Goal: Communication & Community: Share content

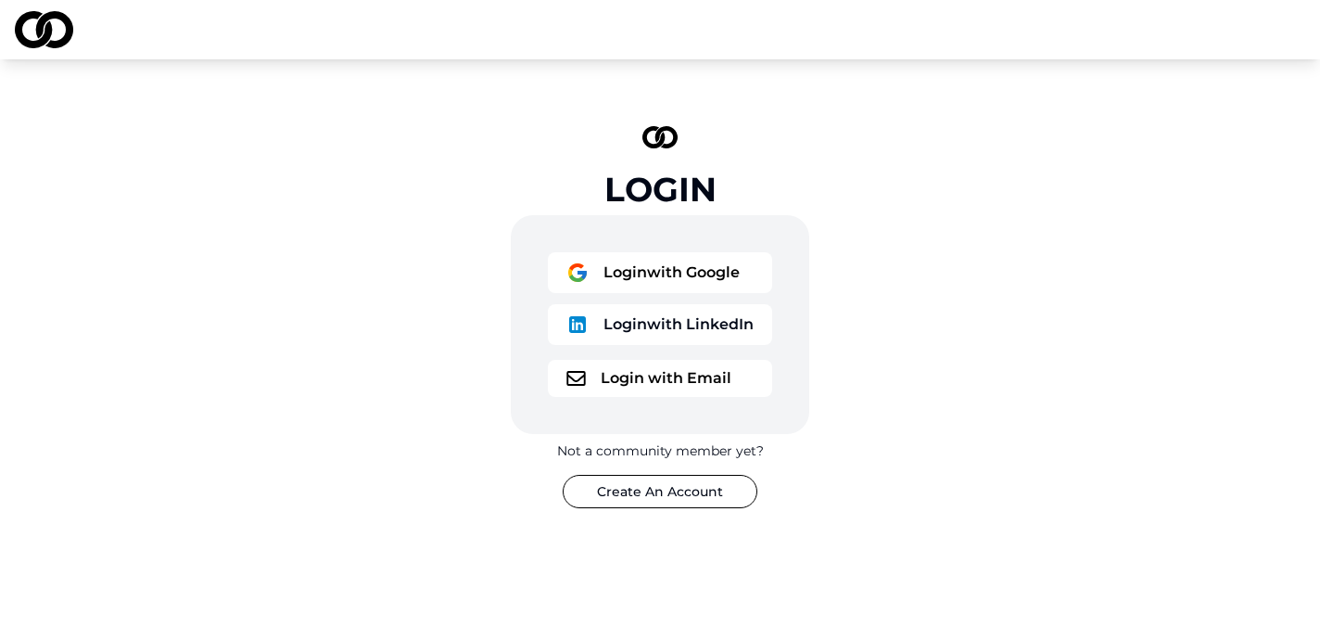
click at [651, 261] on button "Login with Google" at bounding box center [660, 272] width 224 height 41
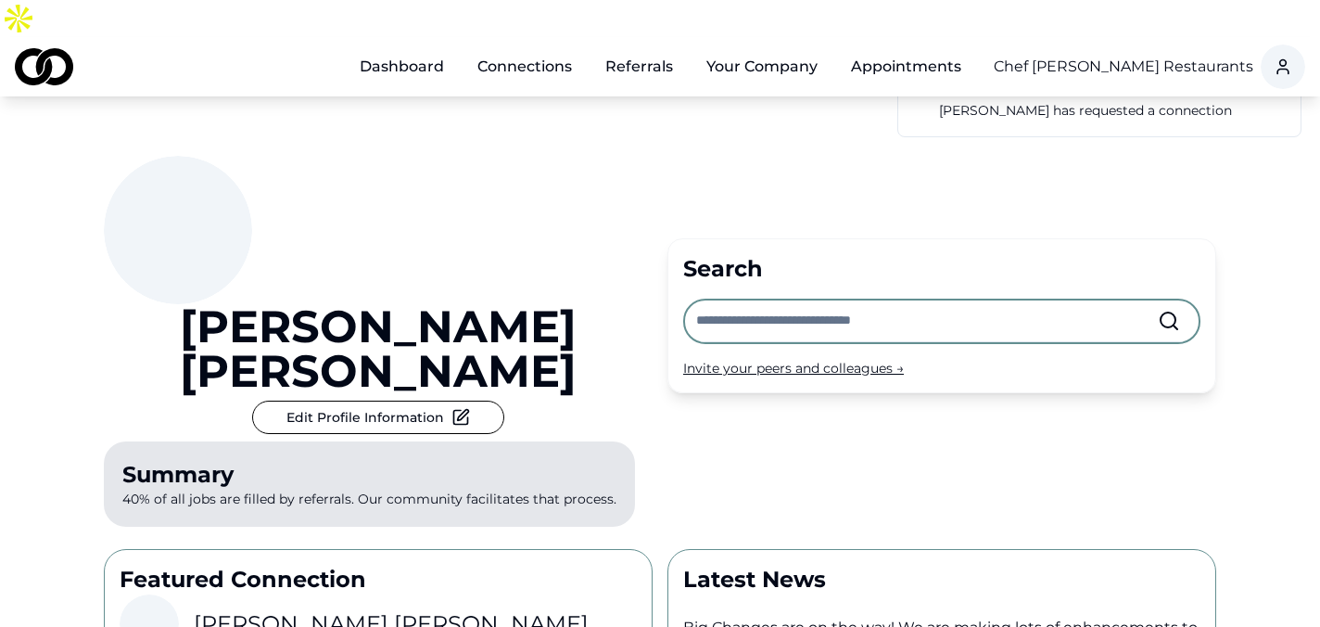
click at [526, 48] on link "Connections" at bounding box center [525, 66] width 124 height 37
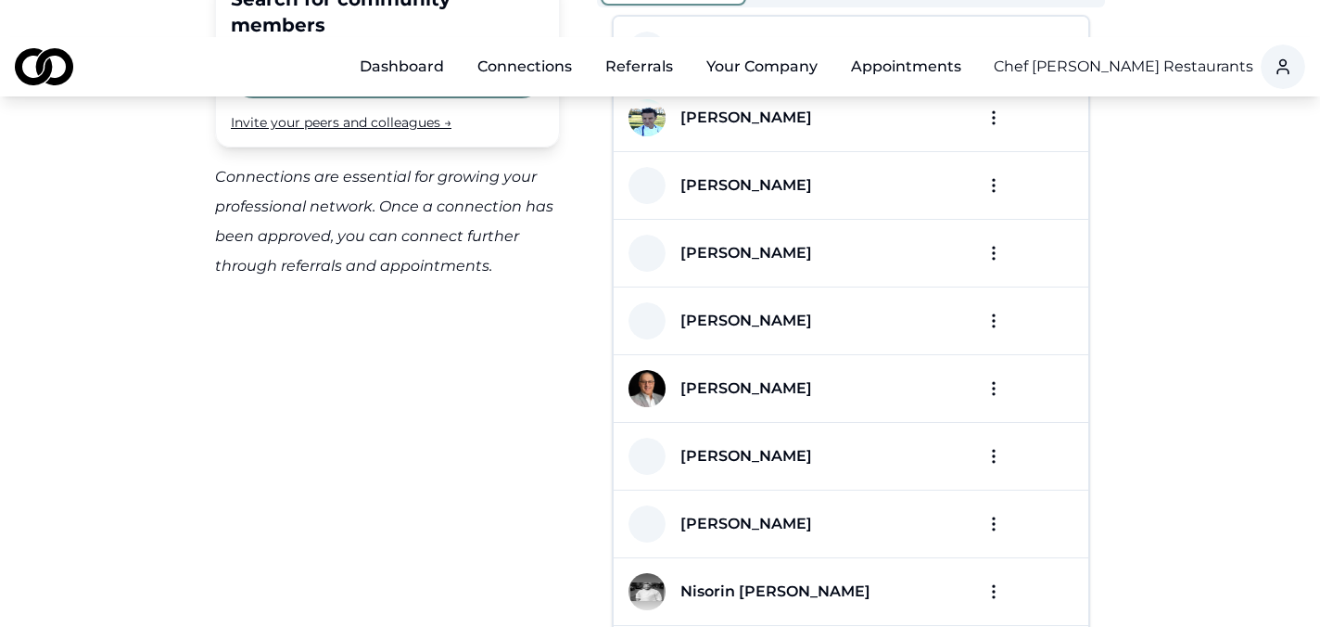
scroll to position [225, 0]
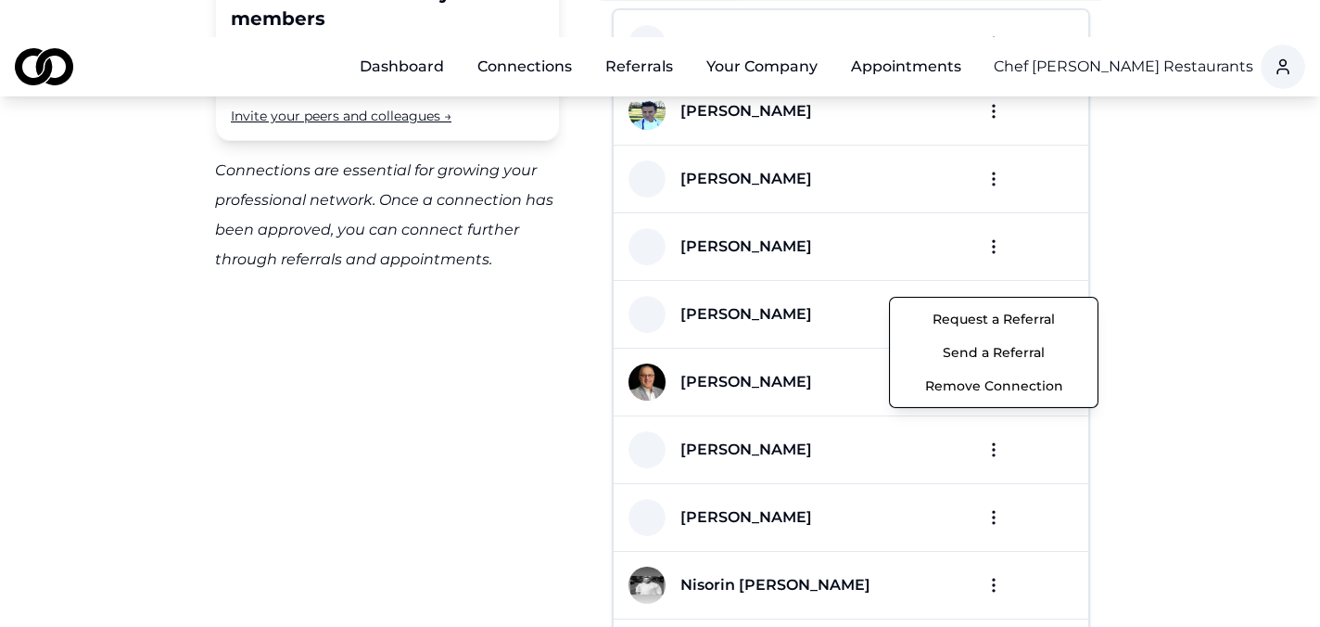
click at [990, 273] on html "Dashboard Connections Referrals Your Company Appointments Chef [PERSON_NAME] Re…" at bounding box center [660, 88] width 1320 height 627
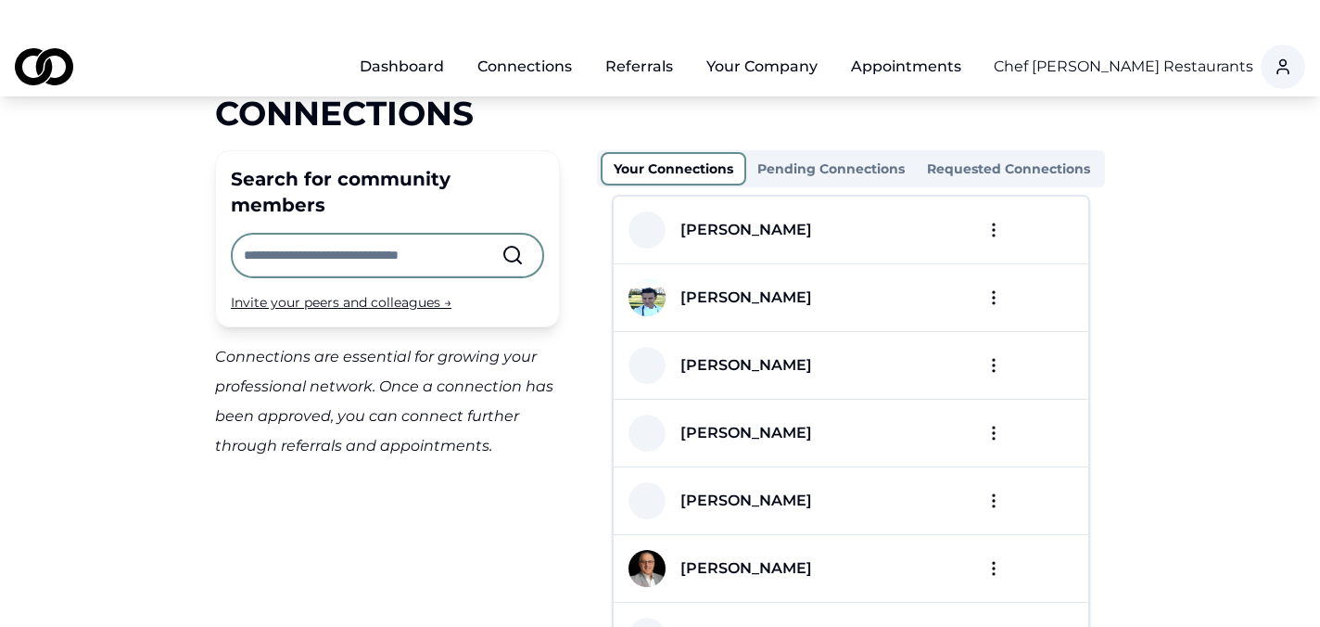
scroll to position [47, 0]
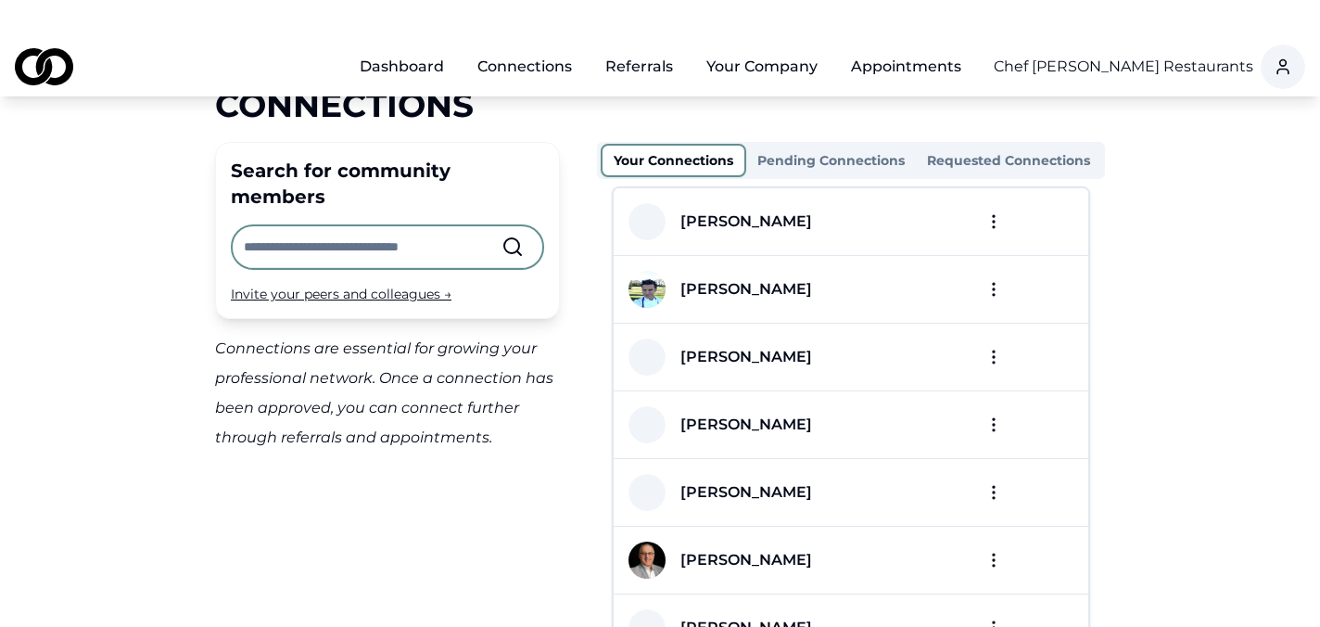
click at [994, 454] on html "Dashboard Connections Referrals Your Company Appointments Chef [PERSON_NAME] Re…" at bounding box center [660, 266] width 1320 height 627
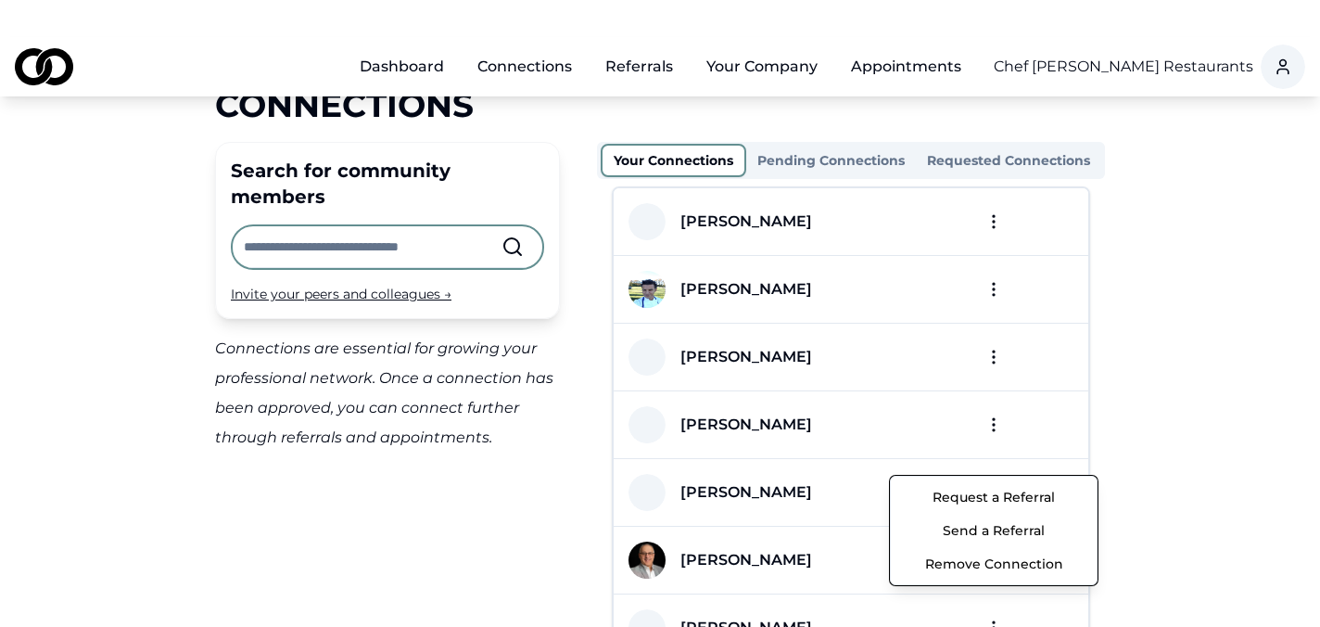
click at [1006, 536] on button "Send a Referral" at bounding box center [994, 530] width 198 height 33
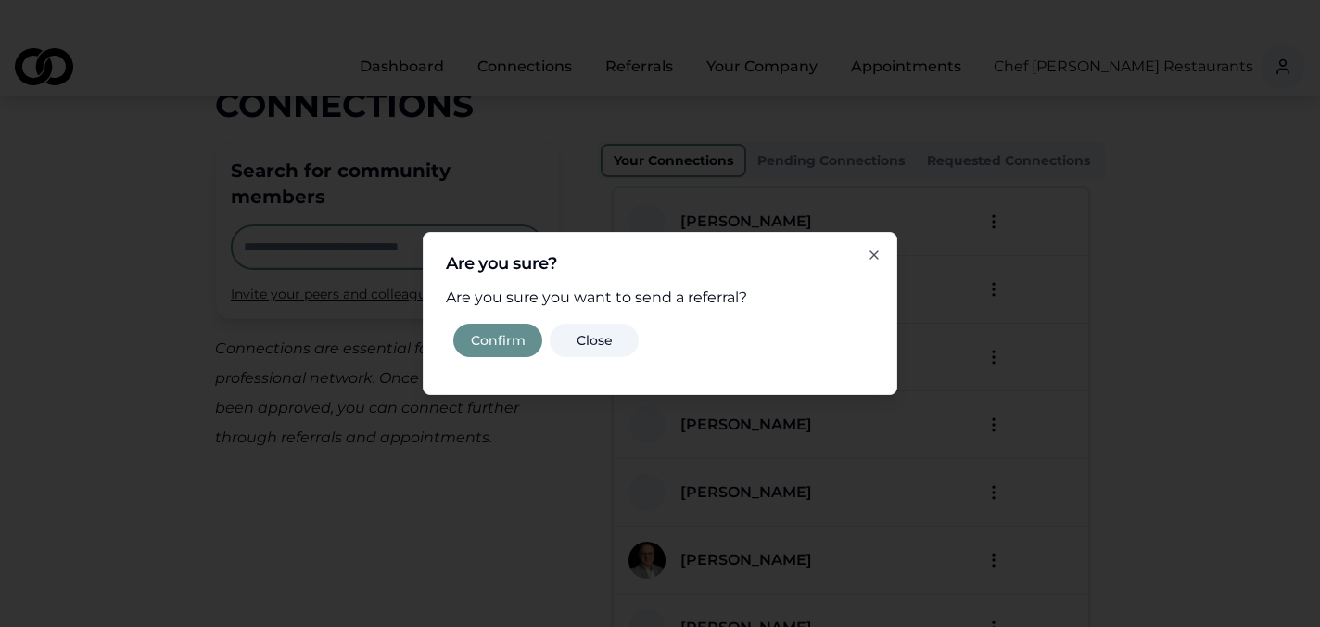
click at [505, 338] on button "Confirm" at bounding box center [497, 340] width 89 height 33
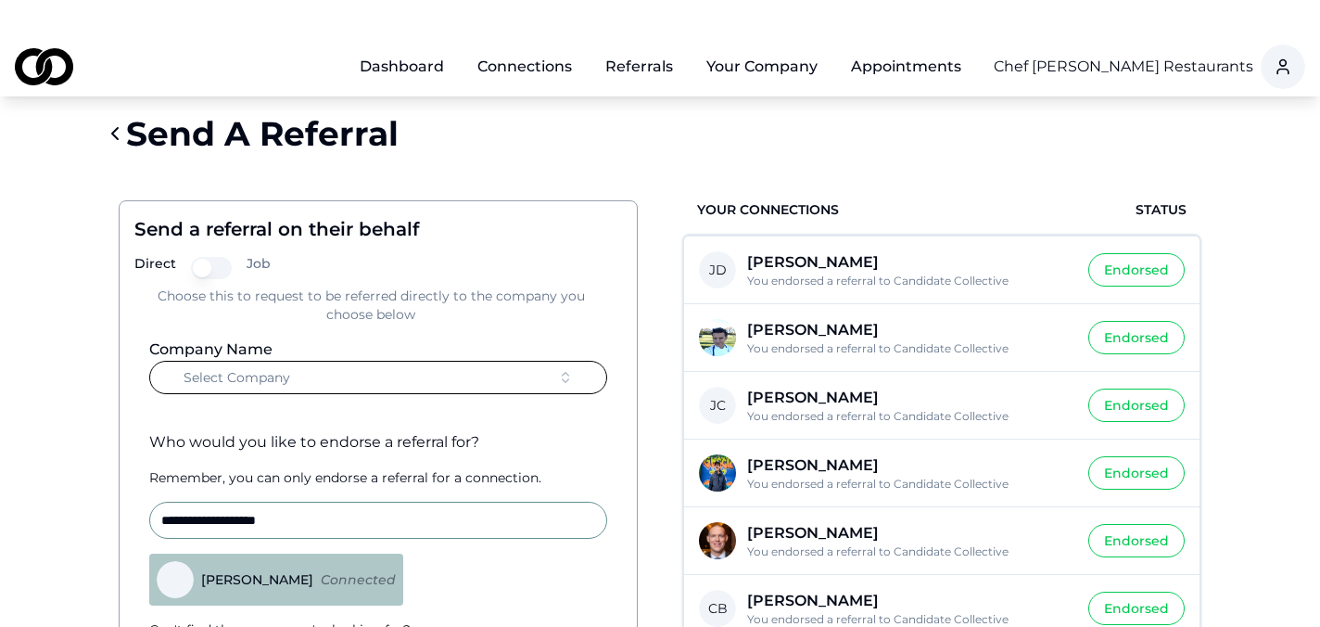
scroll to position [42, 0]
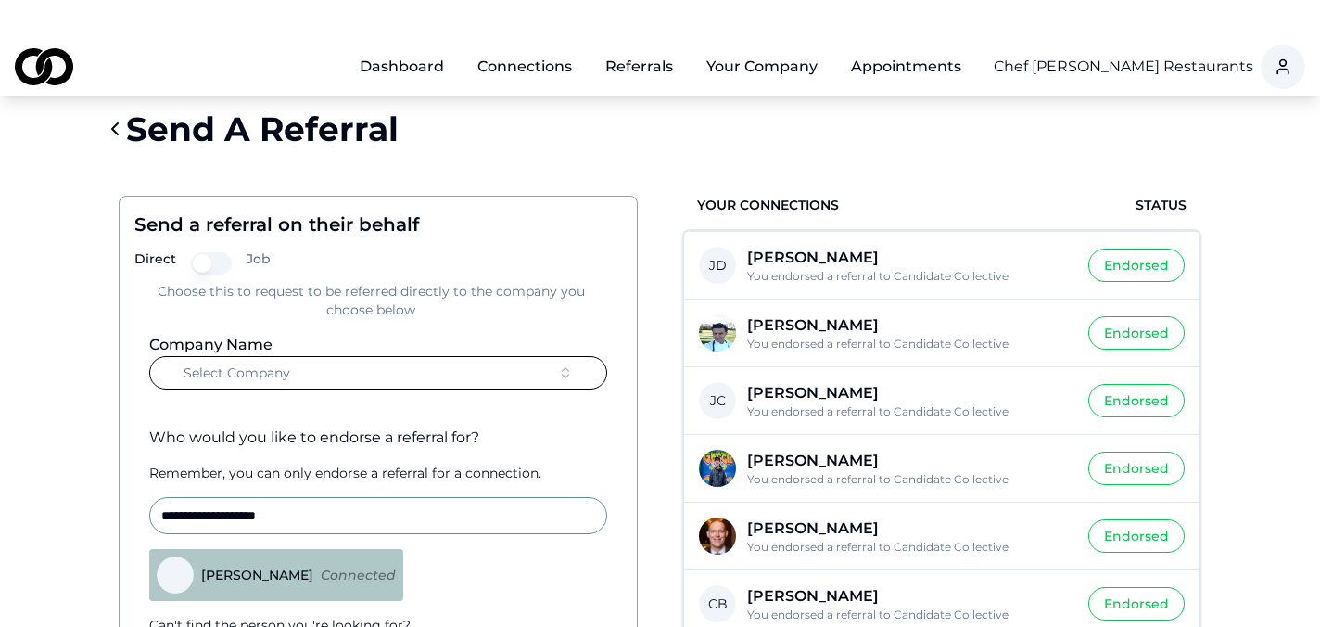
click at [507, 356] on button "Select Company" at bounding box center [378, 372] width 458 height 33
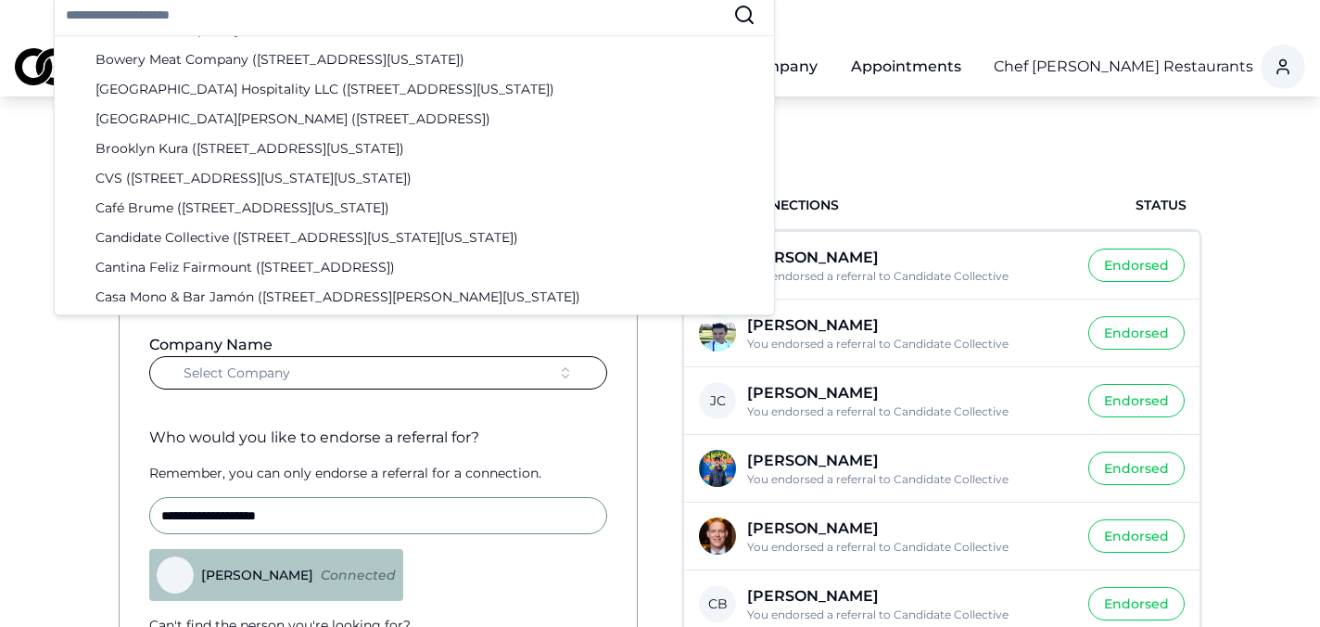
scroll to position [715, 0]
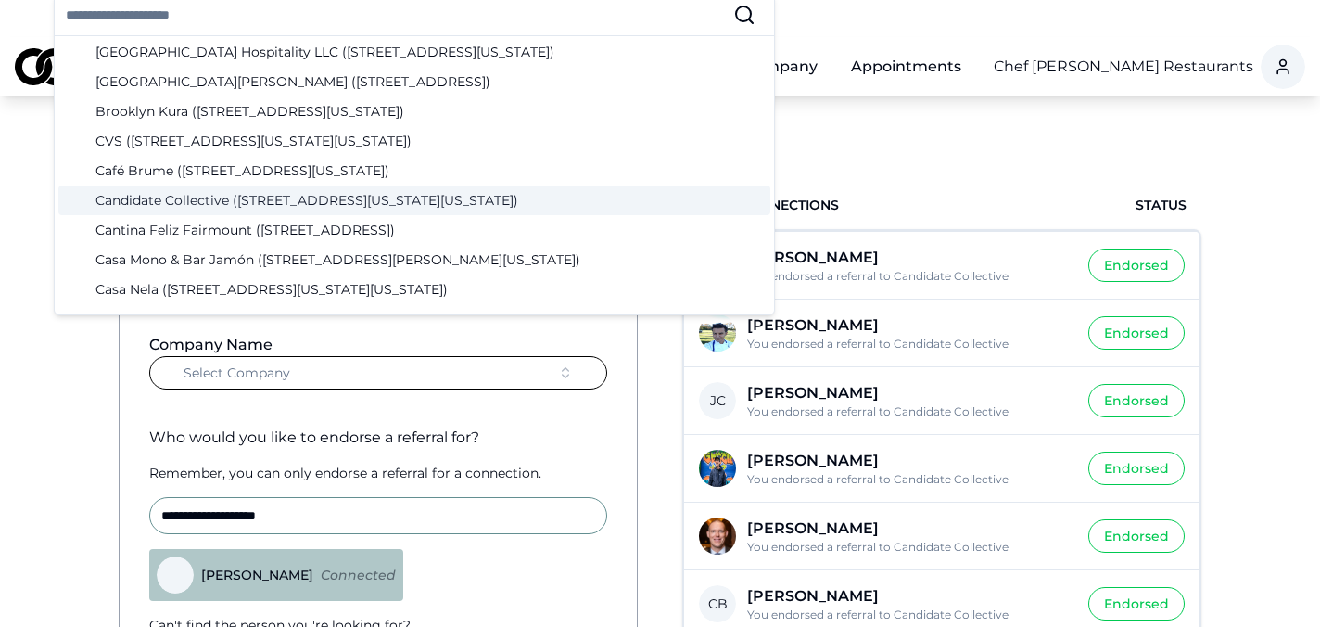
click at [398, 203] on div "Candidate Collective ([STREET_ADDRESS][US_STATE][US_STATE])" at bounding box center [414, 200] width 712 height 30
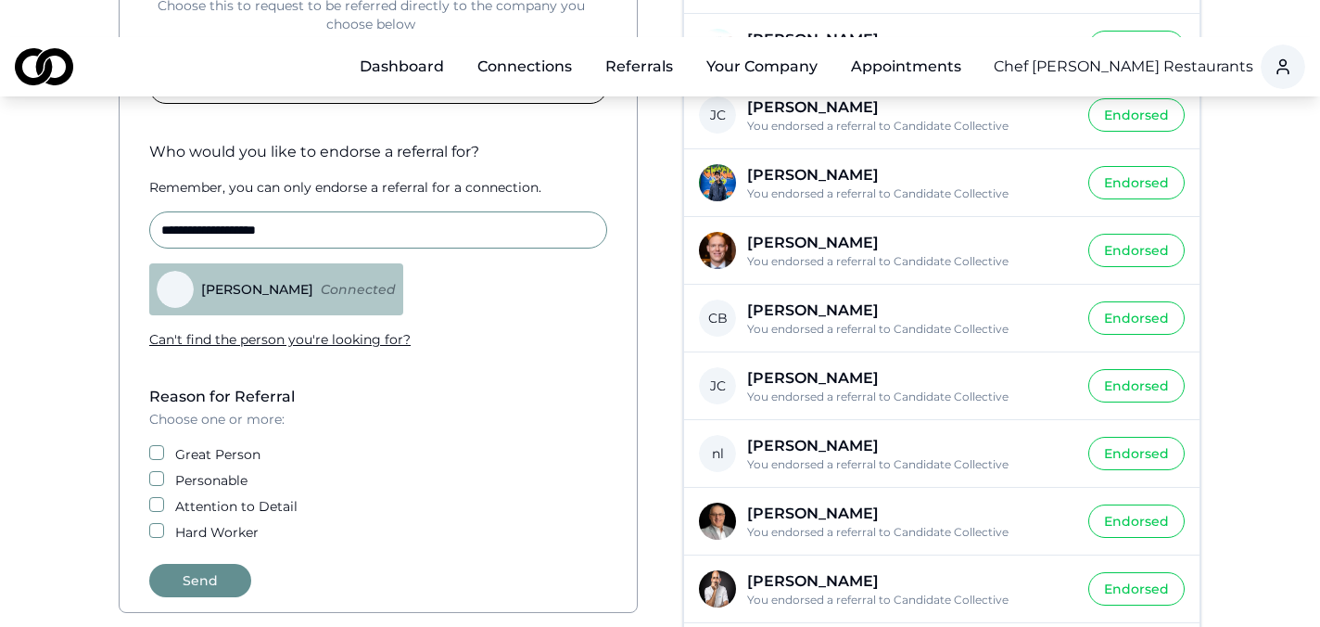
scroll to position [334, 0]
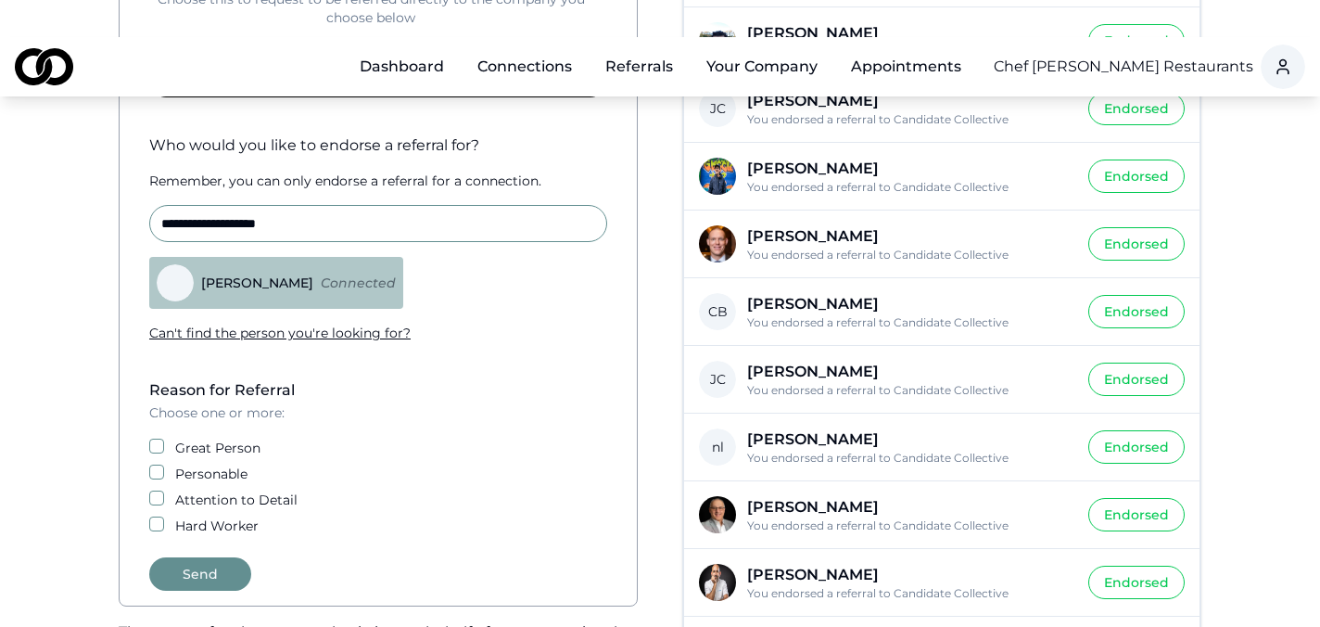
click at [210, 439] on label "Great Person" at bounding box center [217, 448] width 85 height 19
click at [164, 439] on button "Great Person" at bounding box center [156, 446] width 15 height 15
click at [206, 557] on button "Send" at bounding box center [200, 573] width 102 height 33
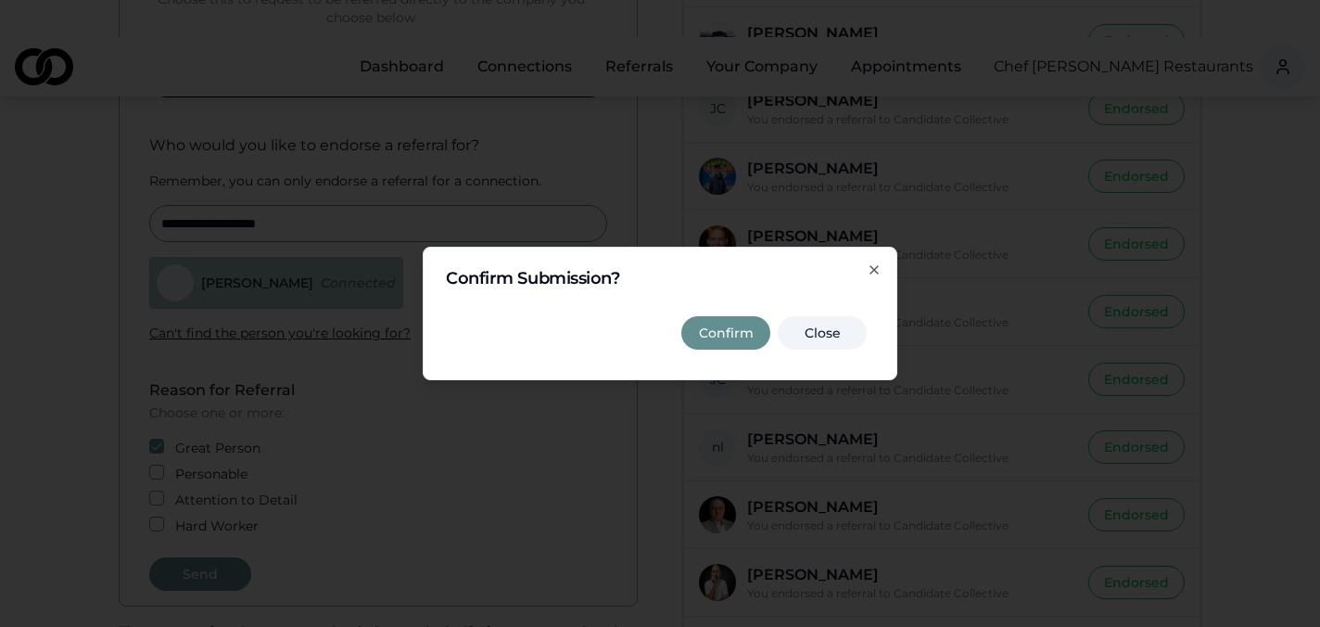
click at [714, 337] on button "Confirm" at bounding box center [726, 332] width 89 height 33
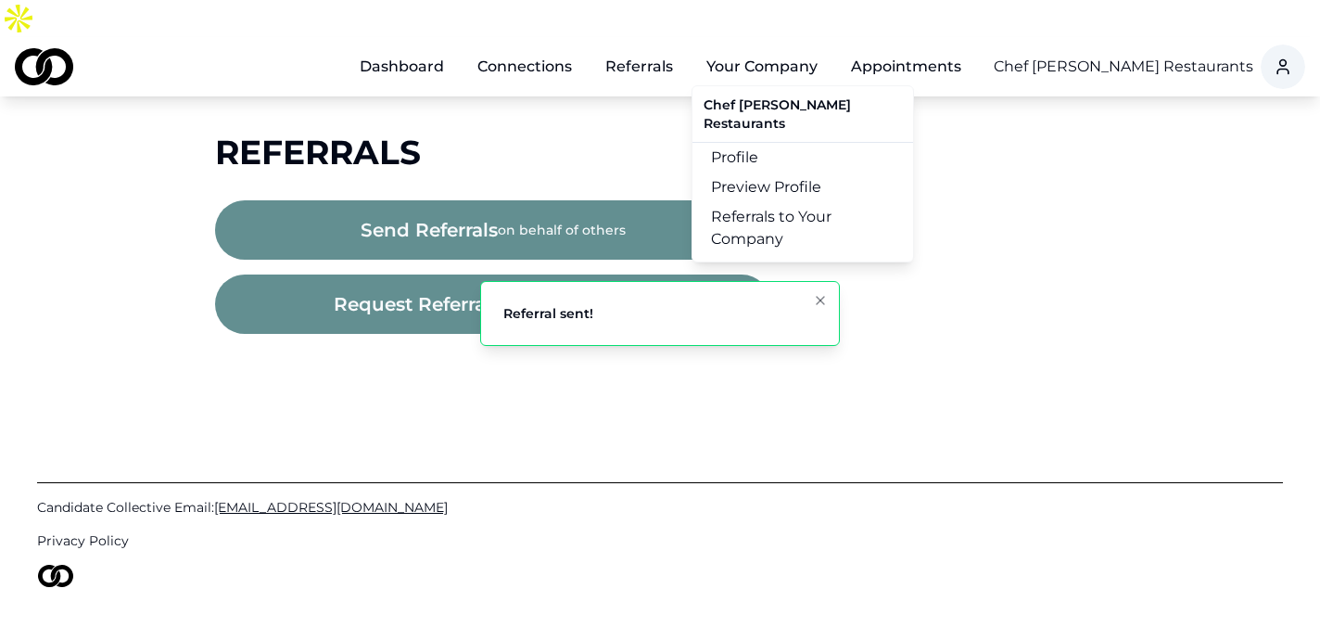
click at [784, 48] on button "Your Company" at bounding box center [762, 66] width 141 height 37
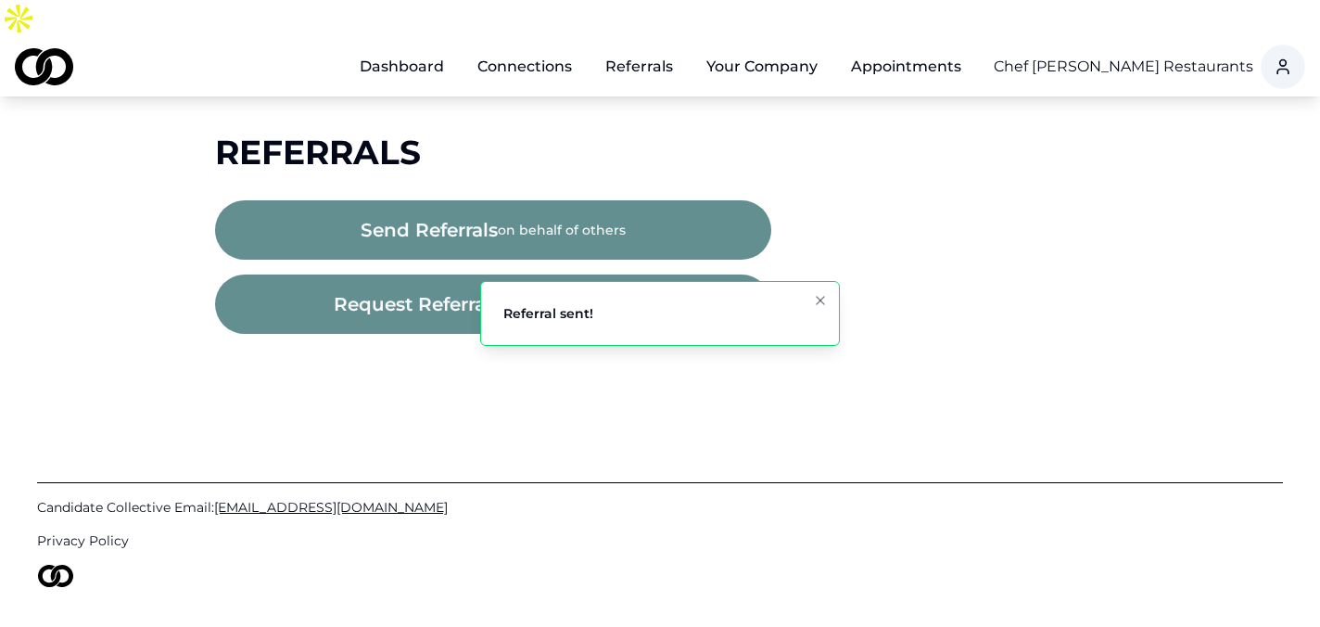
click at [784, 48] on button "Your Company" at bounding box center [762, 66] width 141 height 37
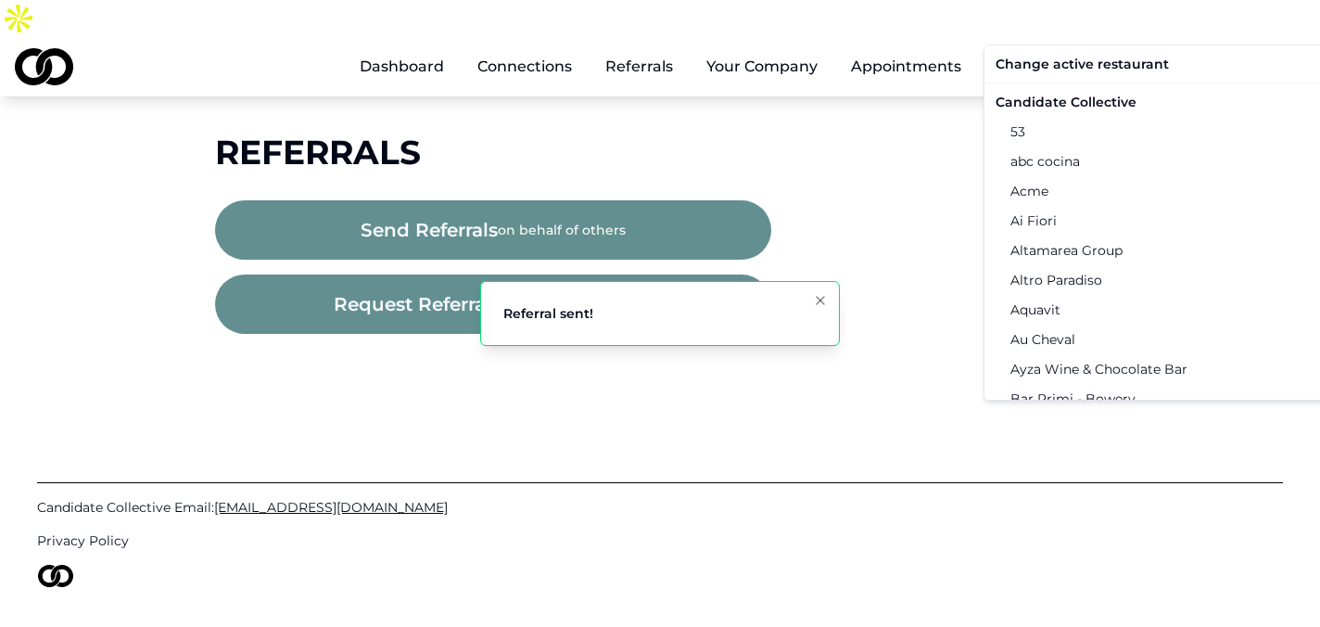
click at [1154, 19] on html "Dashboard Connections Referrals Your Company Appointments Chef [PERSON_NAME] Re…" at bounding box center [660, 313] width 1320 height 627
click at [1067, 106] on div "Candidate Collective" at bounding box center [1180, 102] width 384 height 30
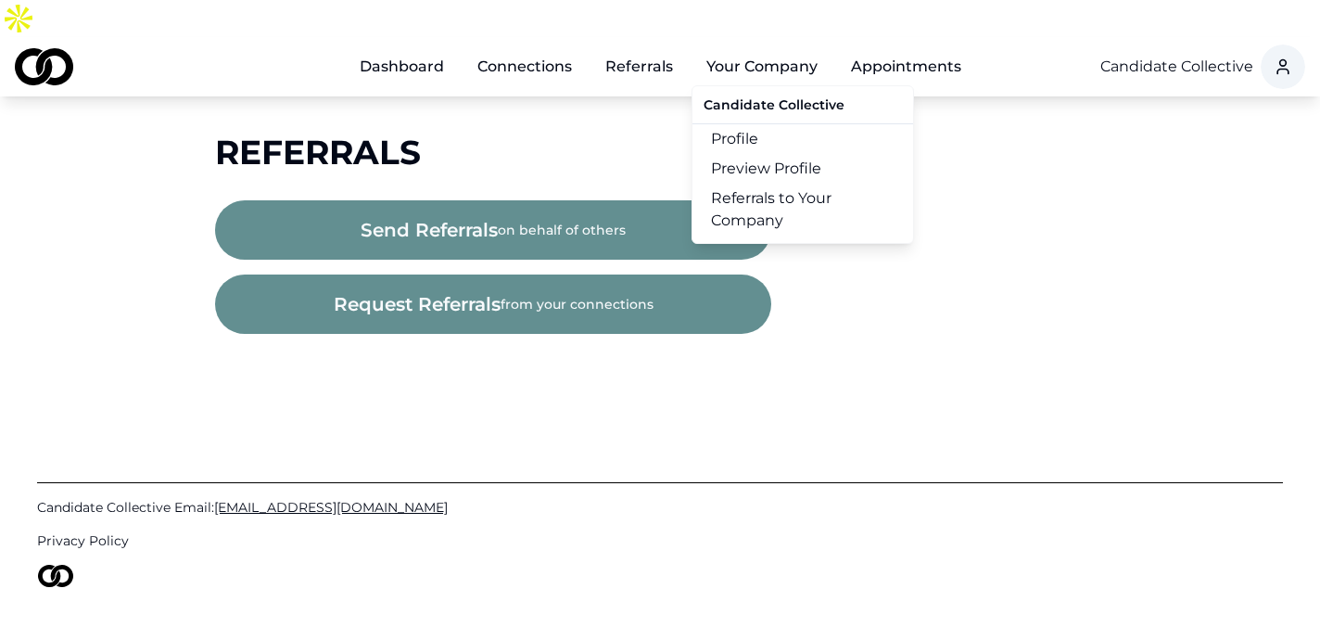
click at [780, 48] on button "Your Company" at bounding box center [762, 66] width 141 height 37
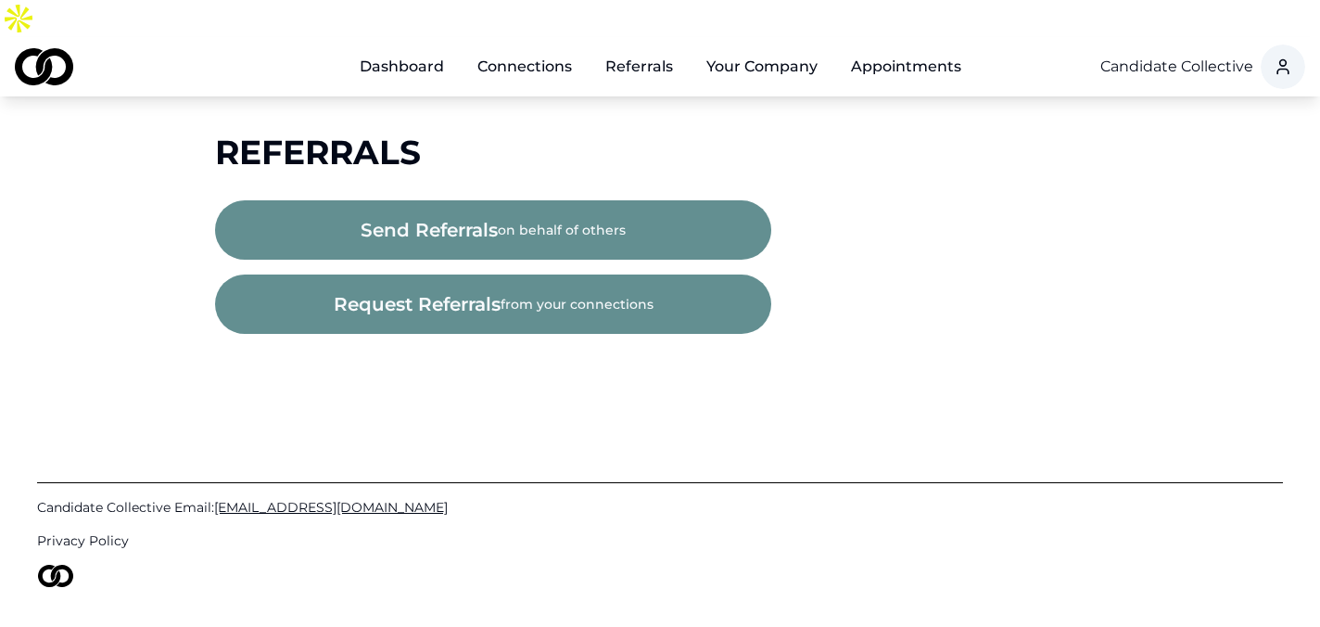
click at [780, 48] on button "Your Company" at bounding box center [762, 66] width 141 height 37
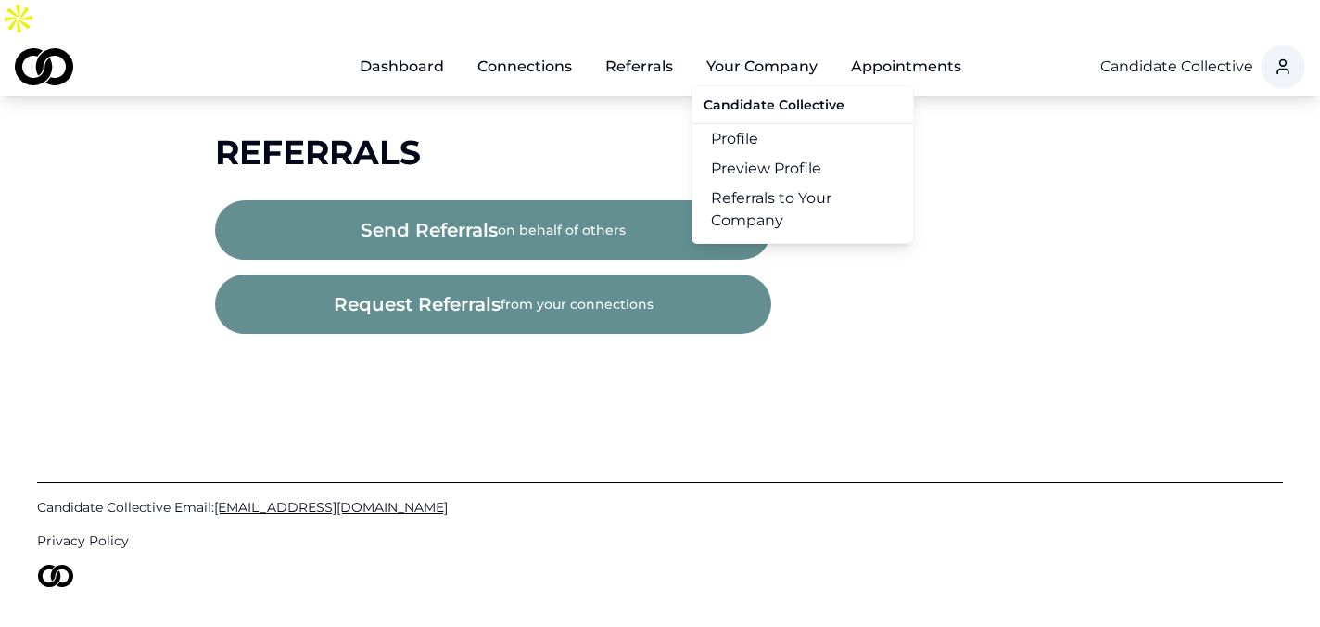
click at [784, 184] on link "Referrals to Your Company" at bounding box center [803, 210] width 221 height 52
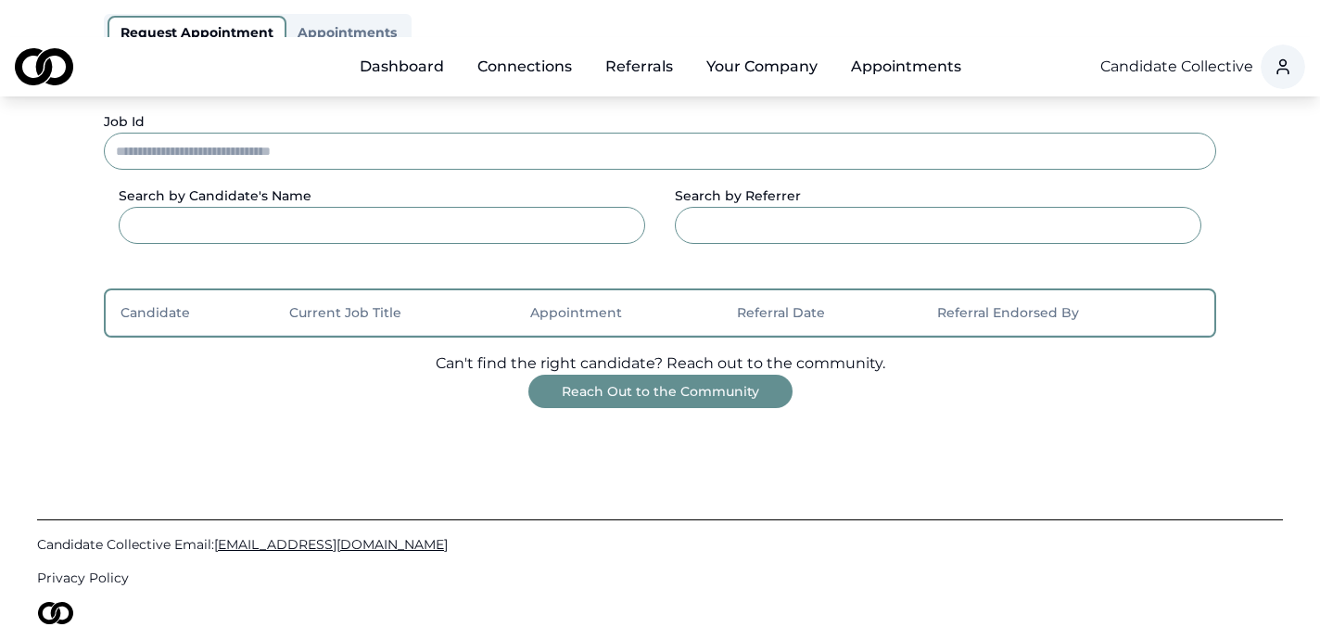
scroll to position [249, 0]
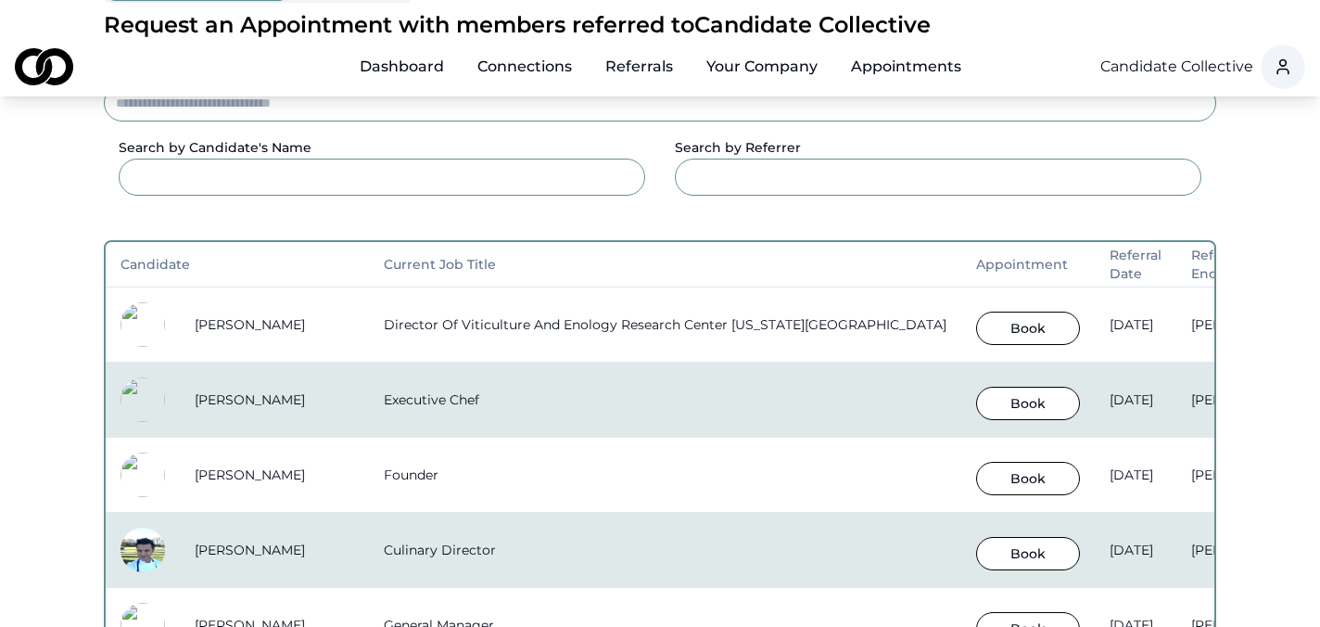
click at [1010, 312] on button "Book" at bounding box center [1028, 328] width 104 height 33
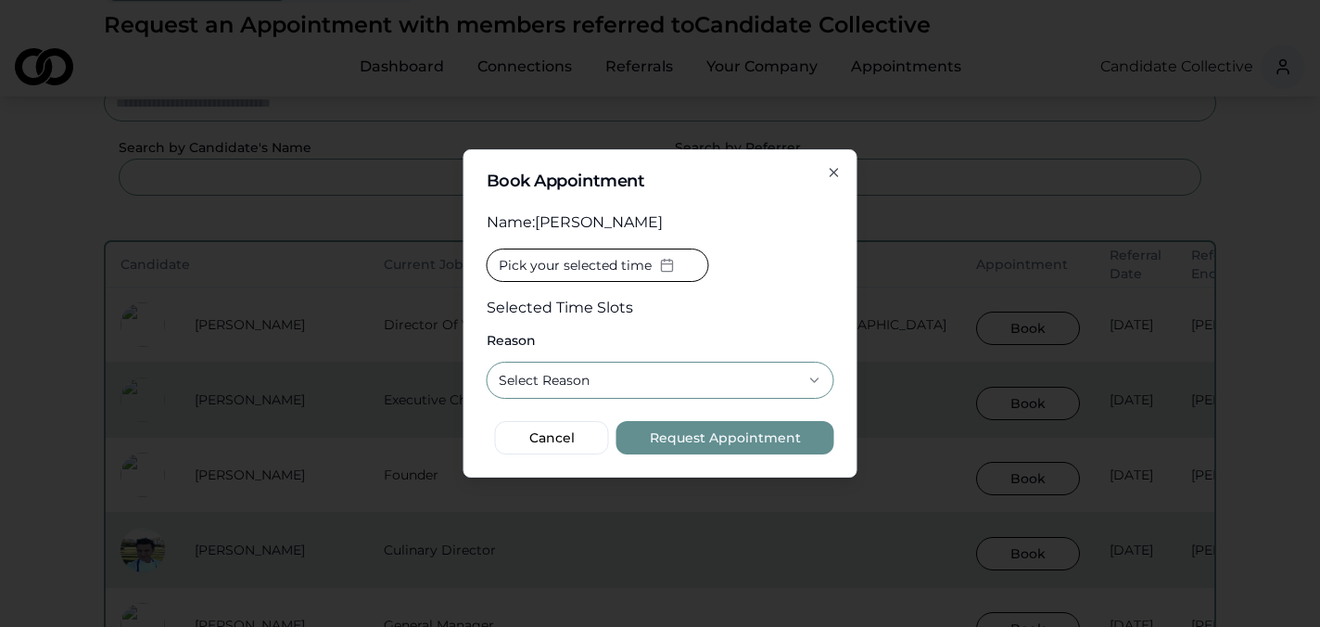
click at [834, 172] on icon "button" at bounding box center [834, 172] width 7 height 7
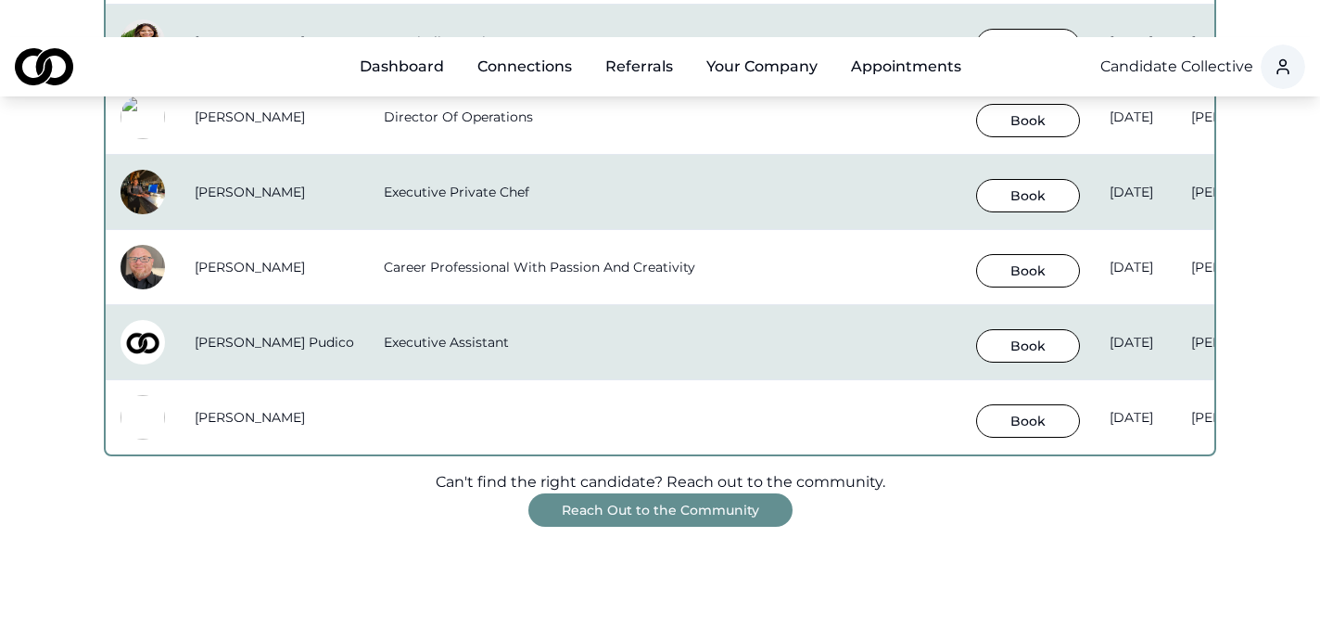
scroll to position [1676, 0]
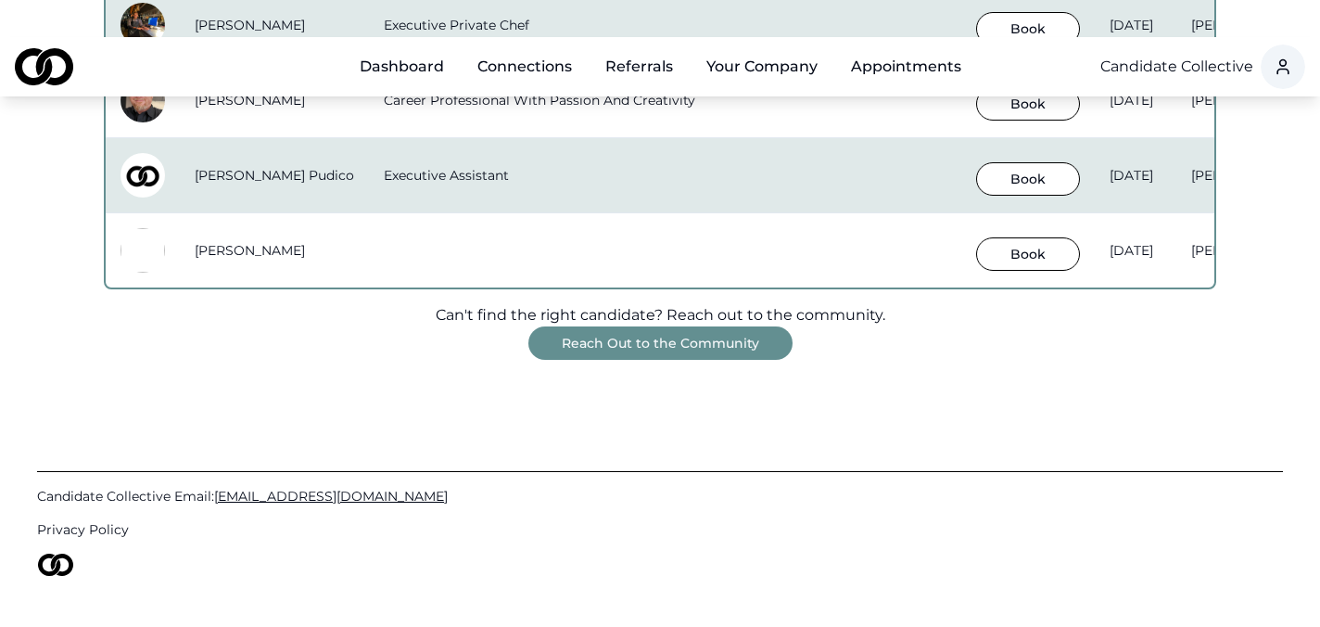
click at [677, 326] on button "Reach Out to the Community" at bounding box center [661, 342] width 264 height 33
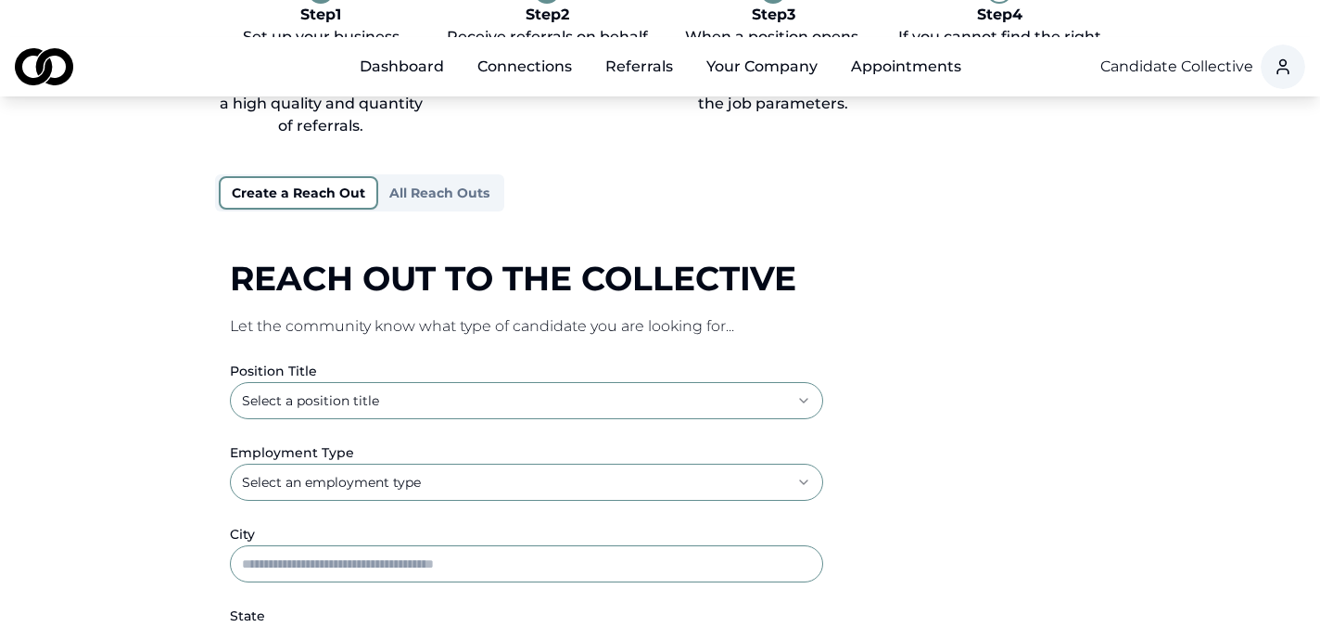
scroll to position [300, 0]
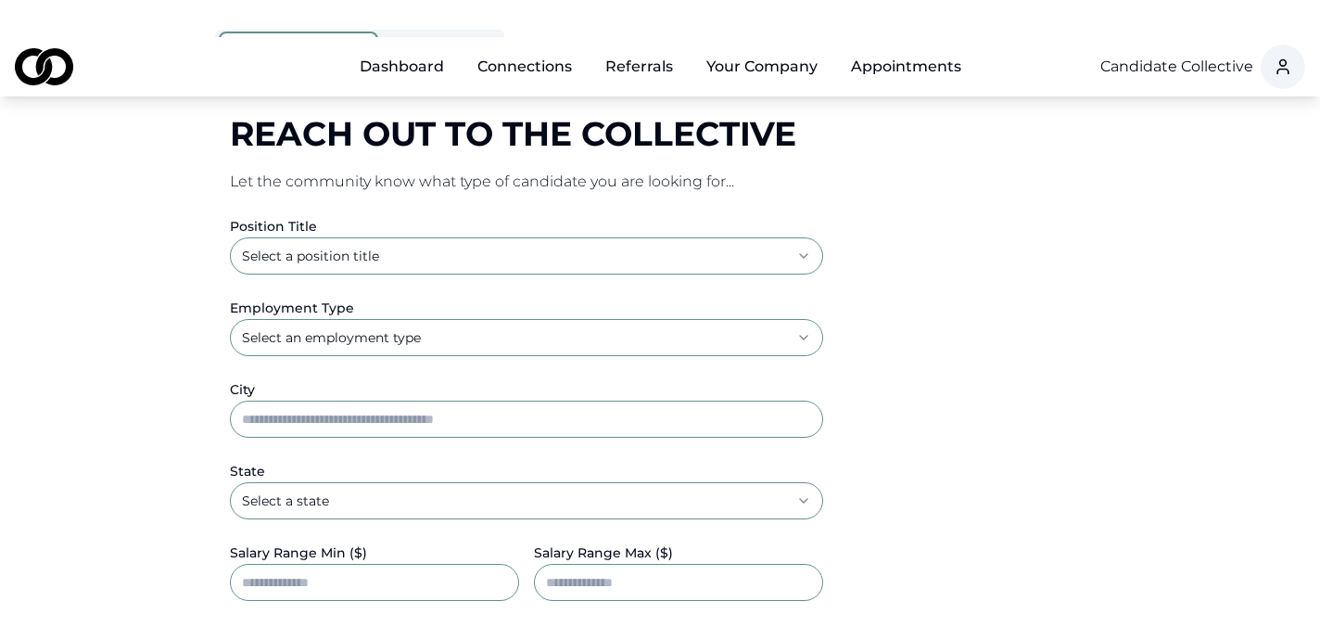
click at [528, 219] on html "**********" at bounding box center [660, 13] width 1320 height 627
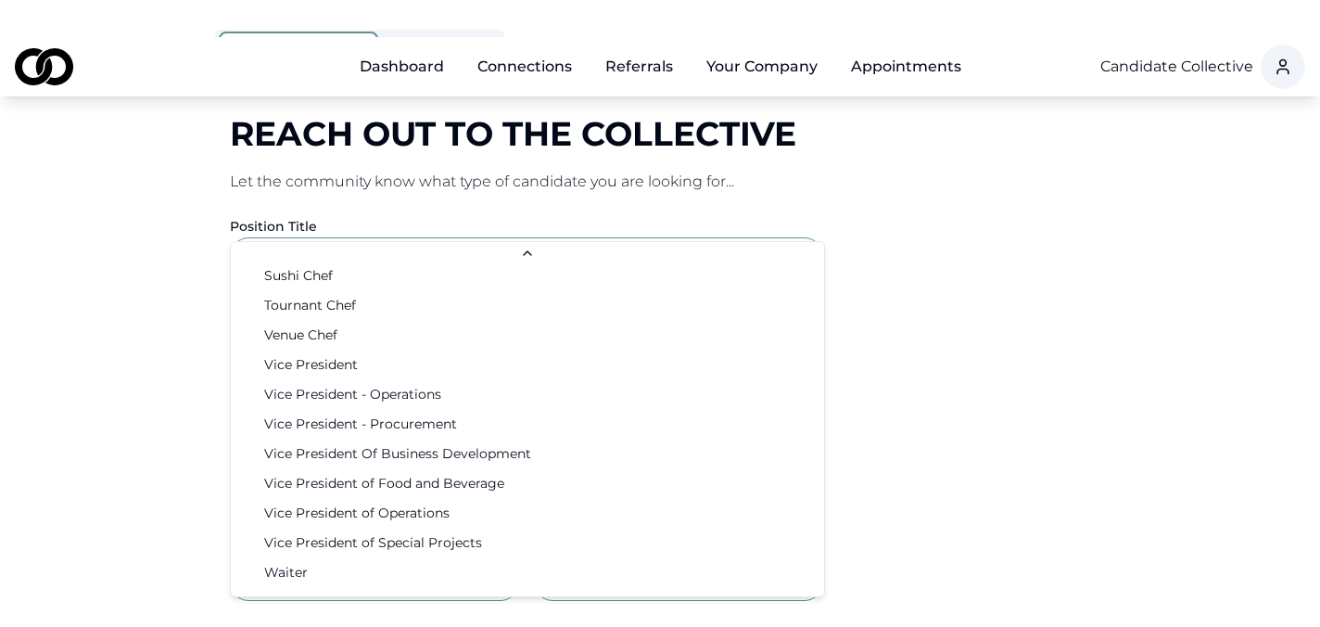
scroll to position [2999, 0]
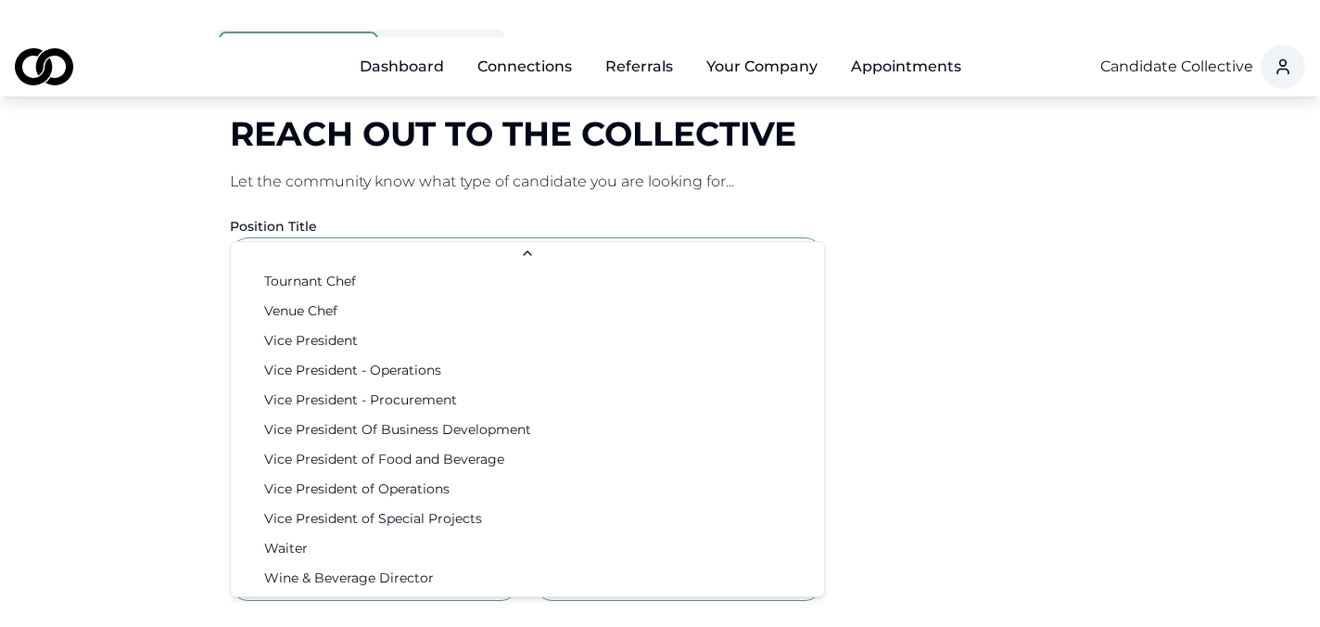
click at [950, 242] on html "**********" at bounding box center [660, 13] width 1320 height 627
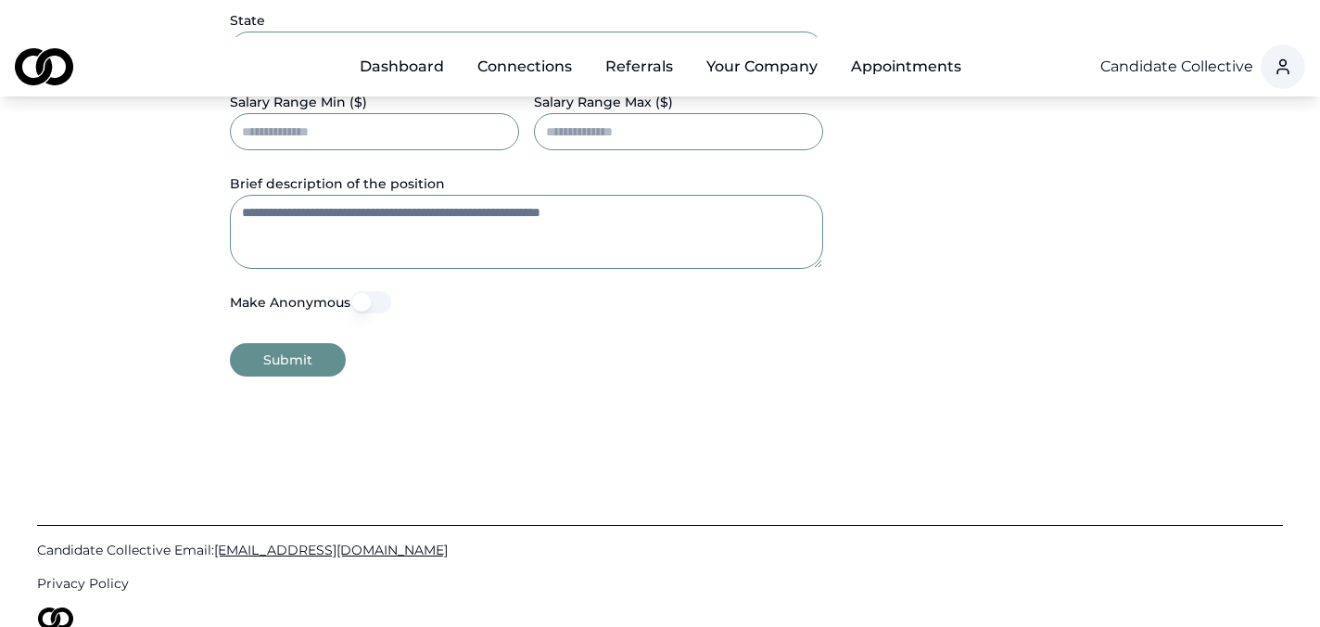
scroll to position [754, 0]
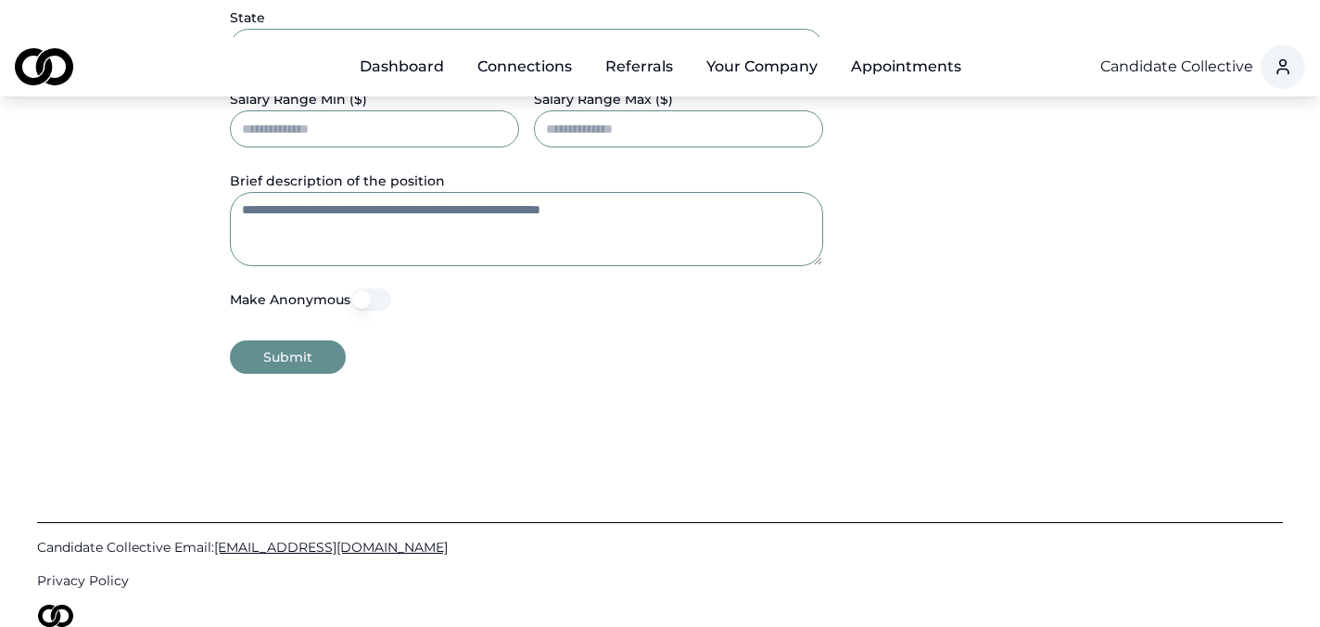
click at [366, 288] on button "Make Anonymous" at bounding box center [371, 299] width 41 height 22
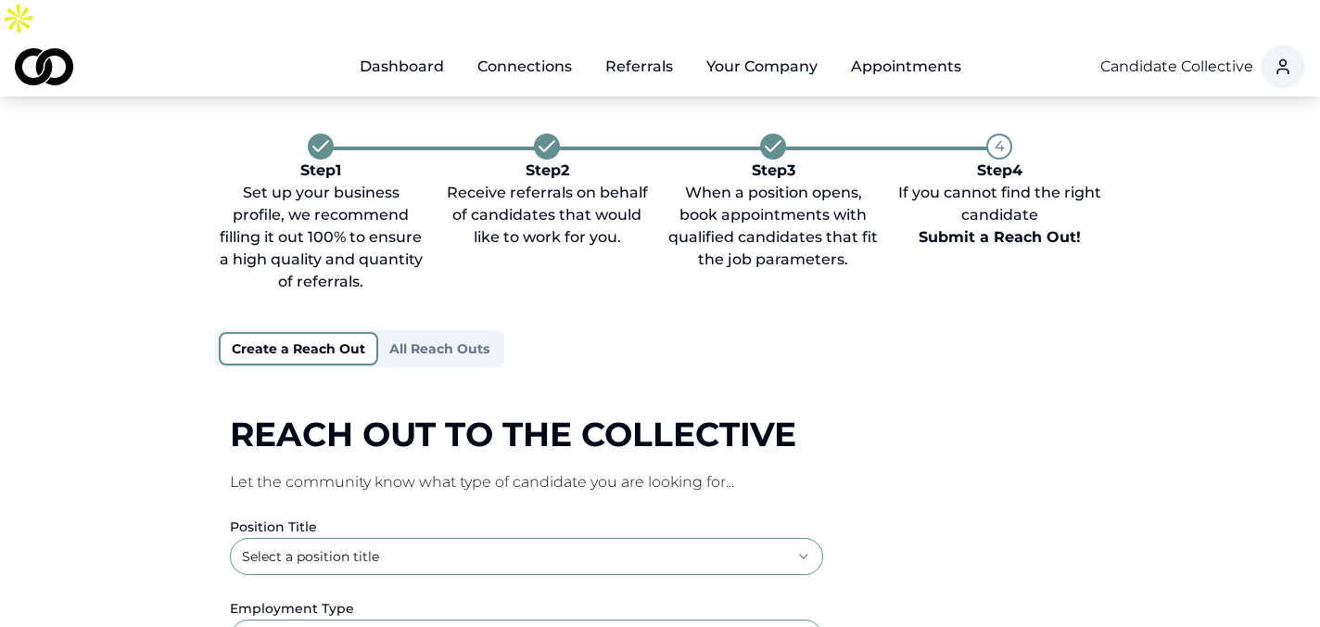
click at [445, 334] on button "All Reach Outs" at bounding box center [439, 349] width 122 height 30
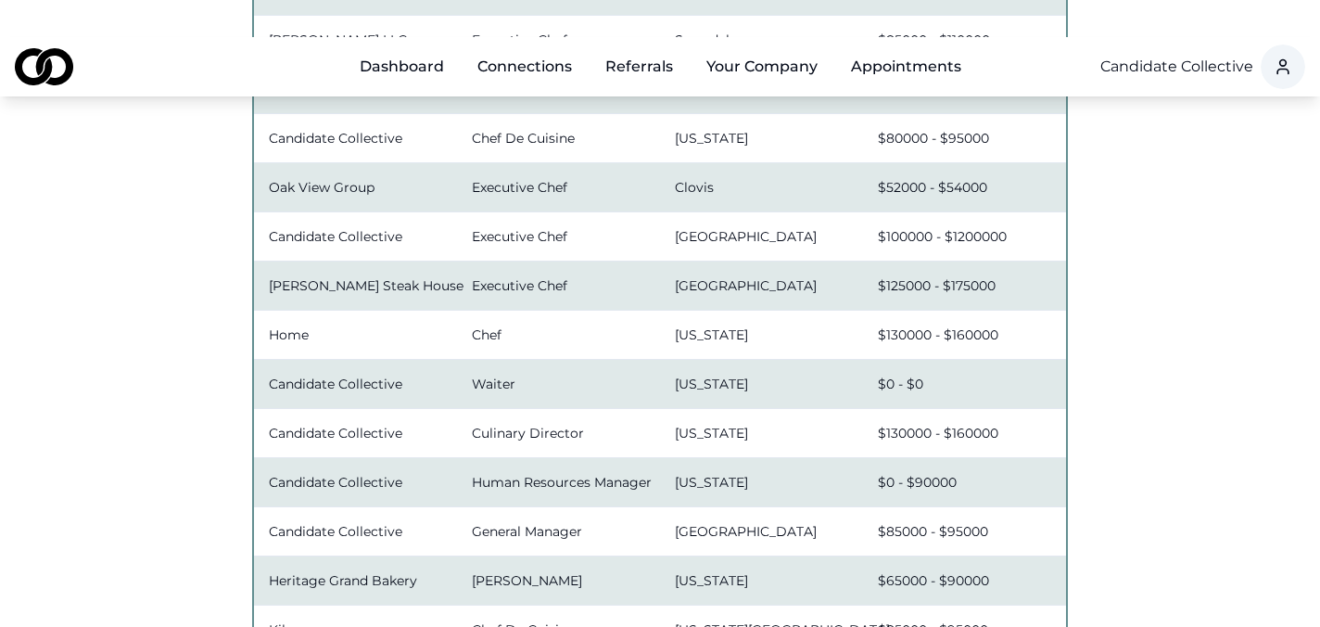
scroll to position [894, 0]
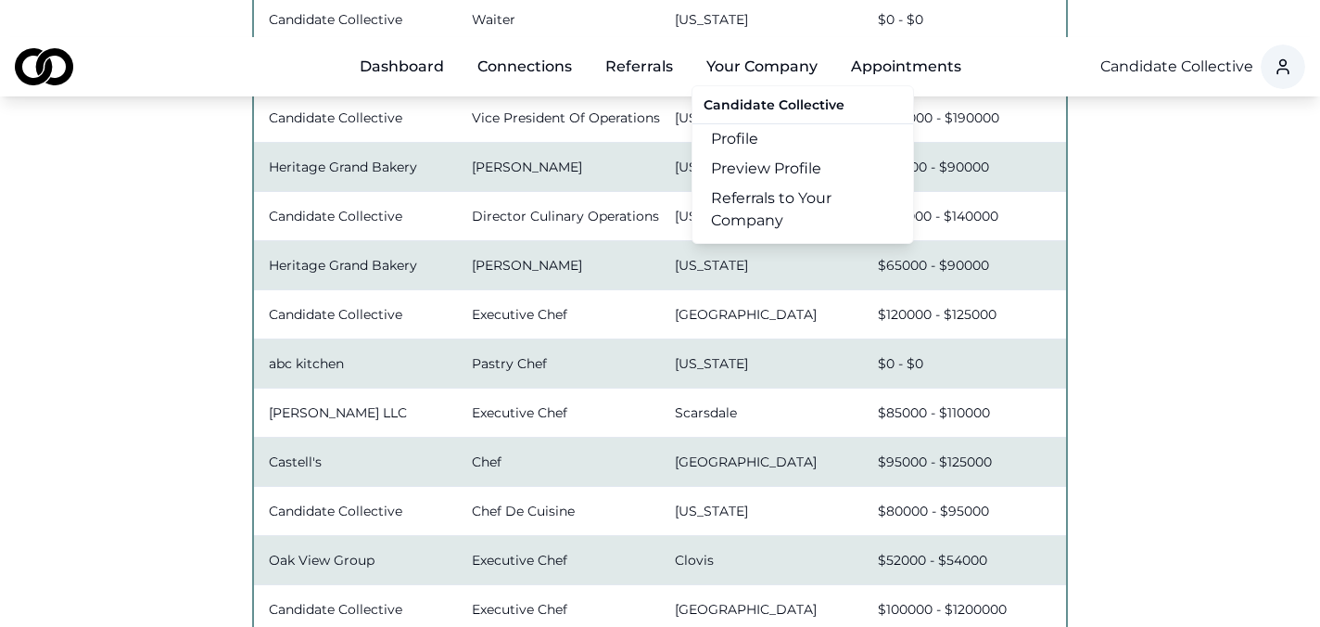
click at [756, 124] on link "Profile" at bounding box center [803, 139] width 221 height 30
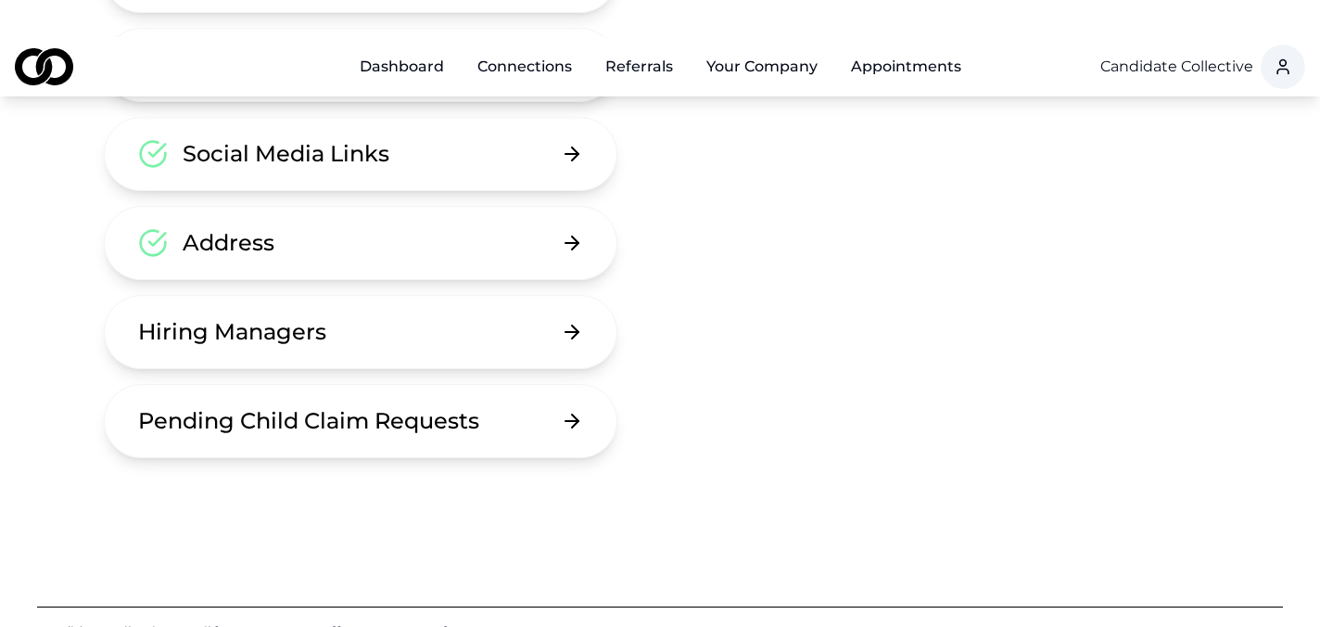
scroll to position [349, 0]
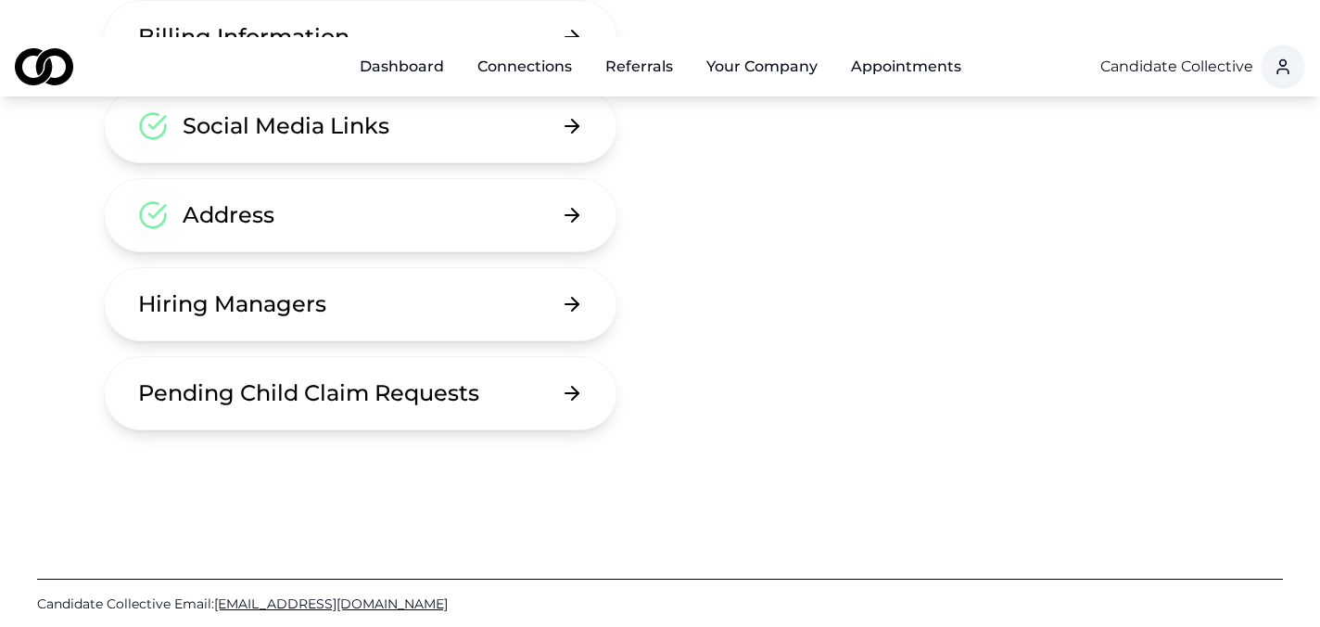
click at [546, 282] on button "Hiring Managers" at bounding box center [361, 304] width 514 height 74
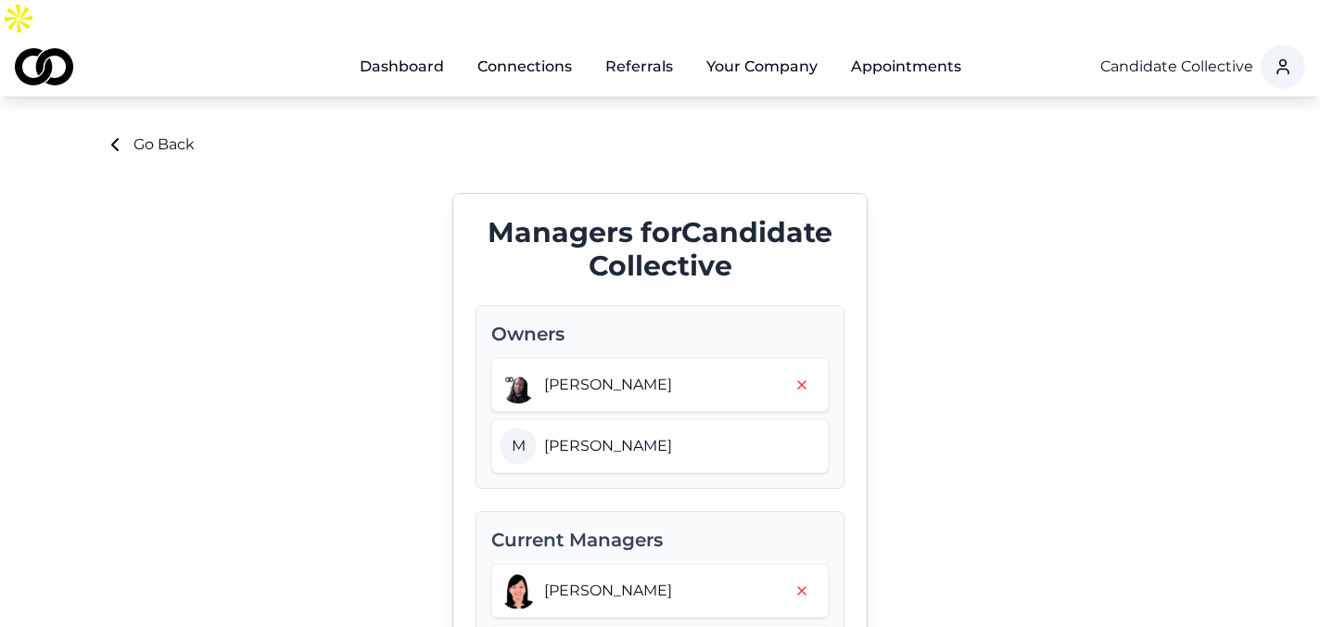
click at [398, 48] on link "Dashboard" at bounding box center [402, 66] width 114 height 37
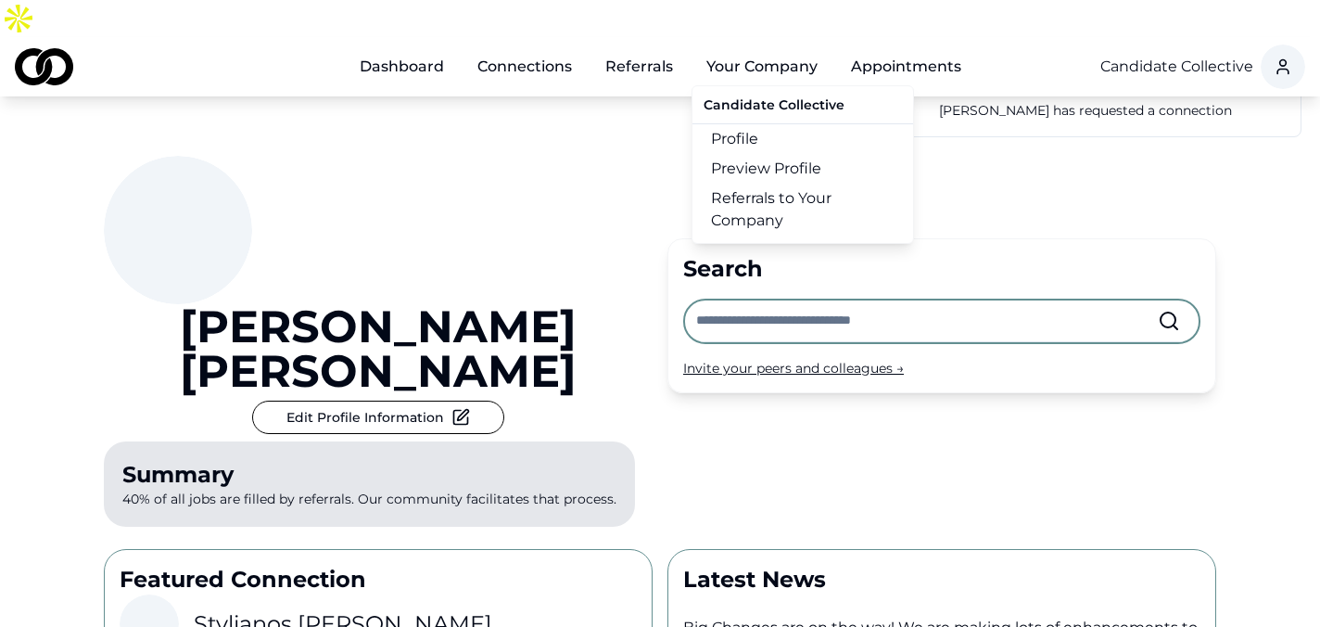
click at [777, 48] on button "Your Company" at bounding box center [762, 66] width 141 height 37
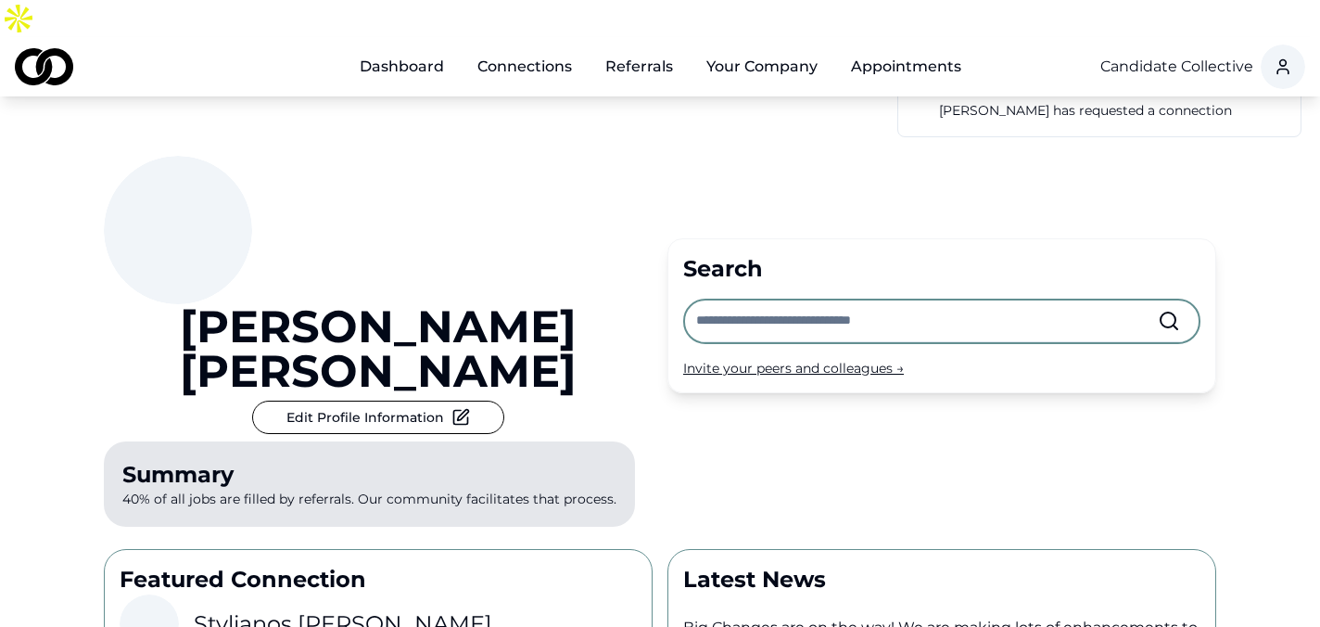
click at [777, 48] on button "Your Company" at bounding box center [762, 66] width 141 height 37
